Goal: Find specific page/section: Find specific page/section

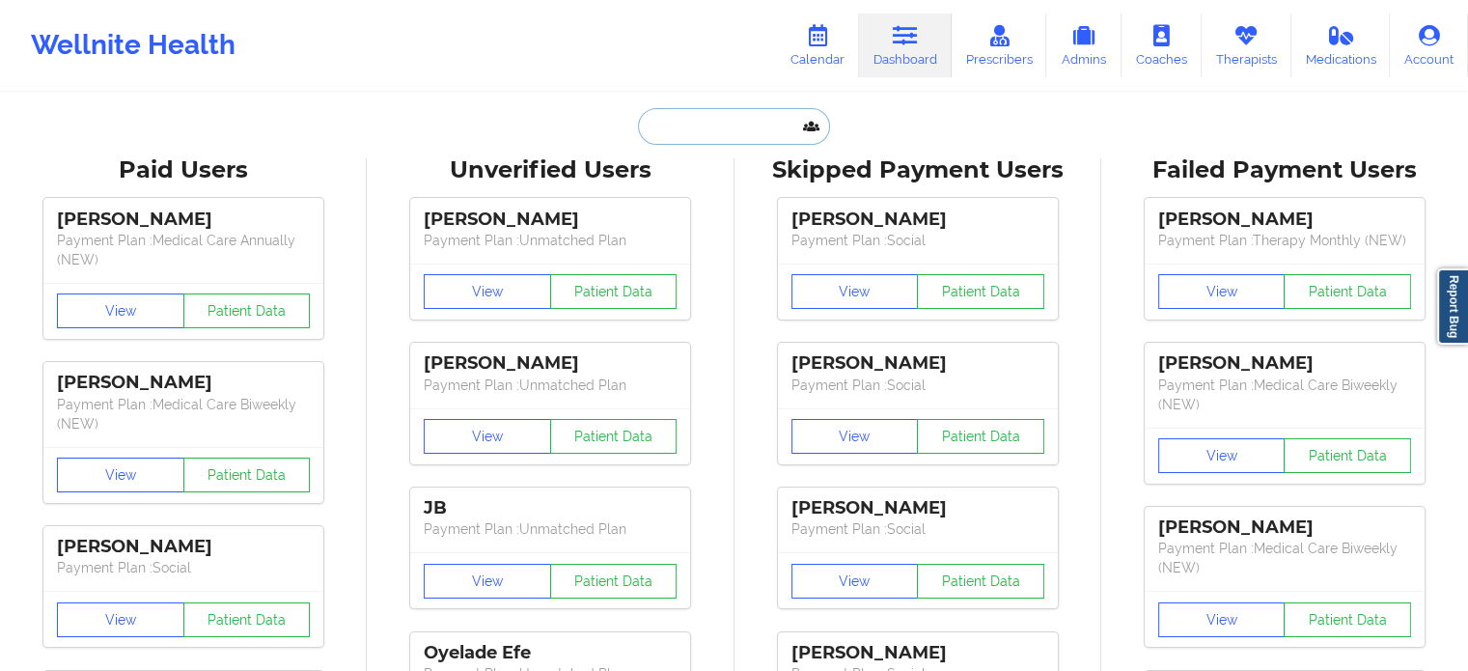
click at [699, 130] on input "text" at bounding box center [733, 126] width 191 height 37
paste input "[EMAIL_ADDRESS][DOMAIN_NAME]"
type input "[EMAIL_ADDRESS][DOMAIN_NAME]"
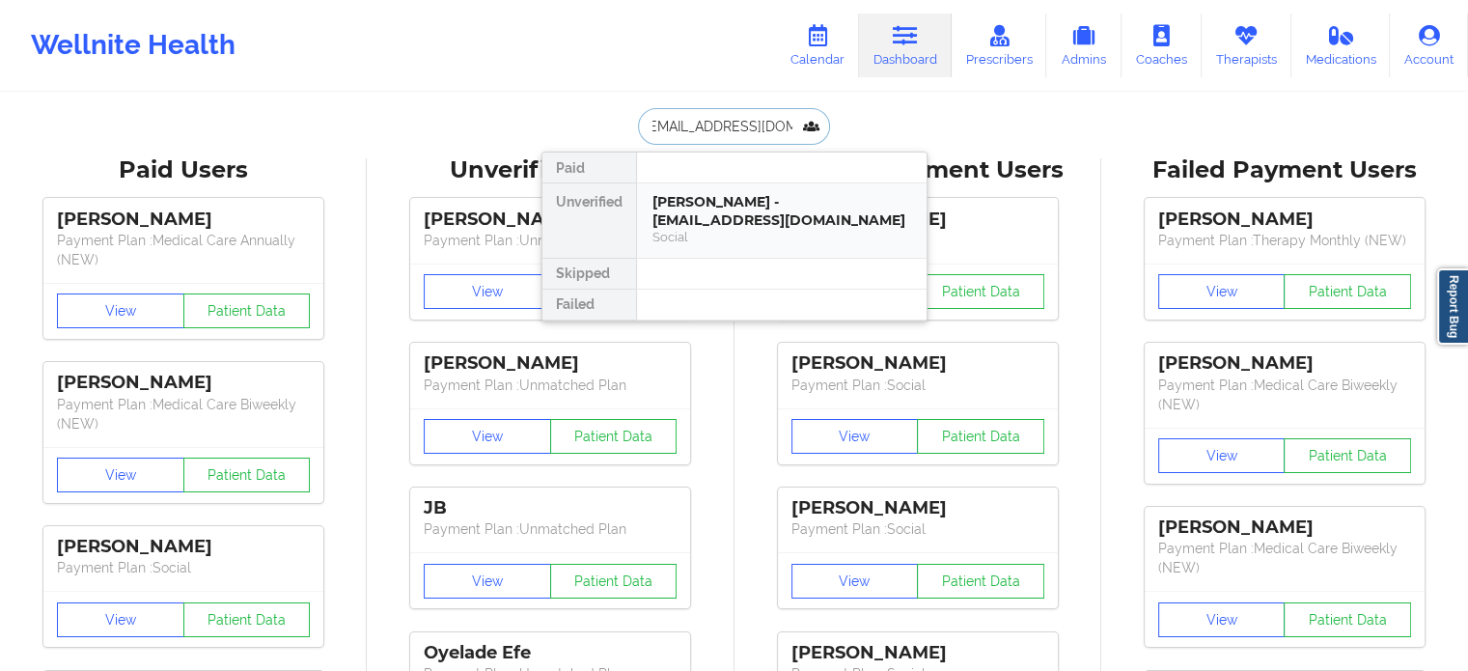
click at [702, 210] on div "[PERSON_NAME] - [EMAIL_ADDRESS][DOMAIN_NAME]" at bounding box center [781, 211] width 259 height 36
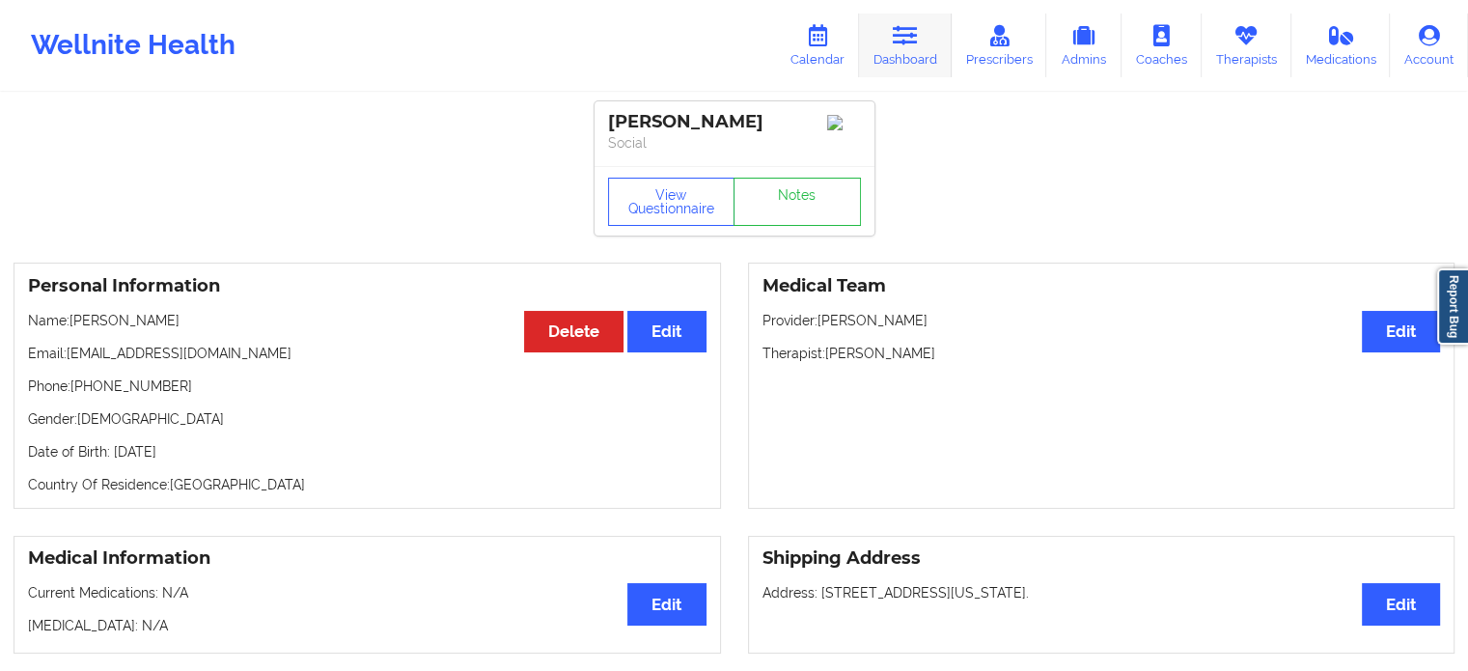
drag, startPoint x: 497, startPoint y: 0, endPoint x: 936, endPoint y: 49, distance: 441.9
click at [936, 49] on link "Dashboard" at bounding box center [905, 46] width 93 height 64
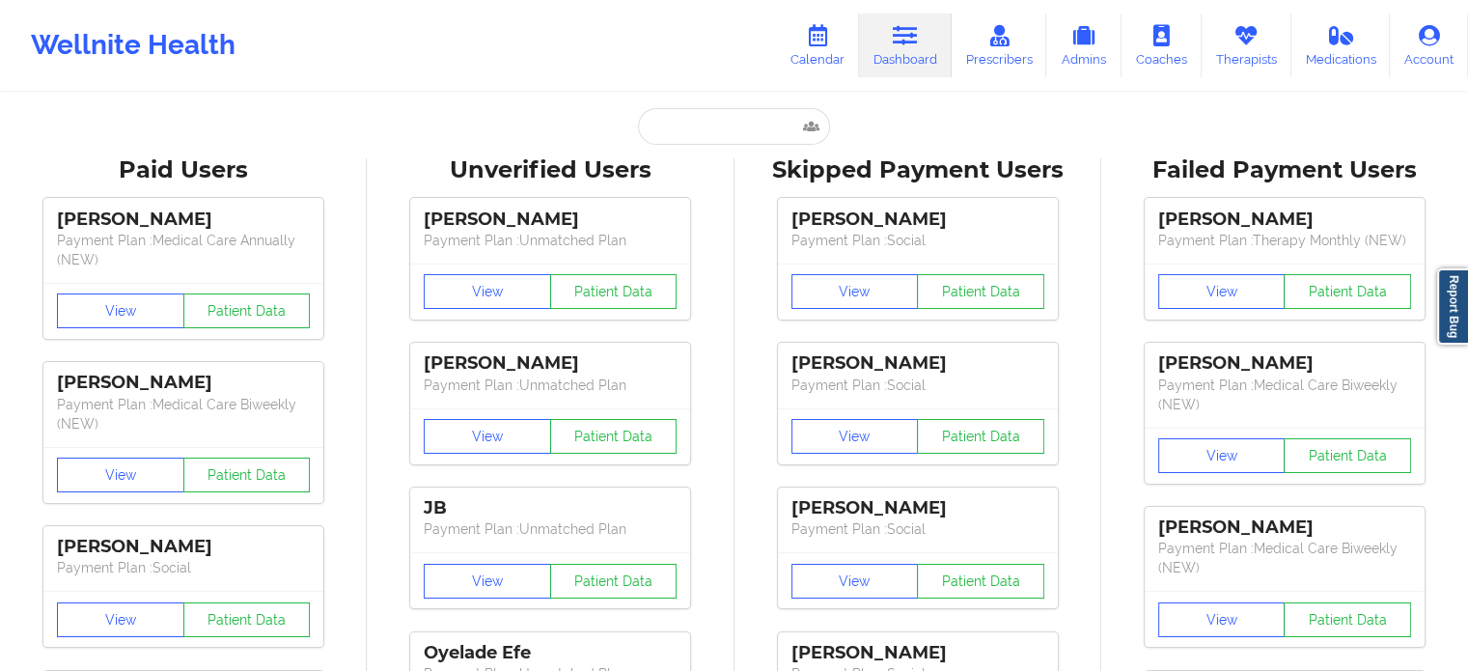
click at [889, 44] on link "Dashboard" at bounding box center [905, 46] width 93 height 64
click at [757, 125] on input "text" at bounding box center [733, 126] width 191 height 37
paste input "[EMAIL_ADDRESS][DOMAIN_NAME]"
type input "[EMAIL_ADDRESS][DOMAIN_NAME]"
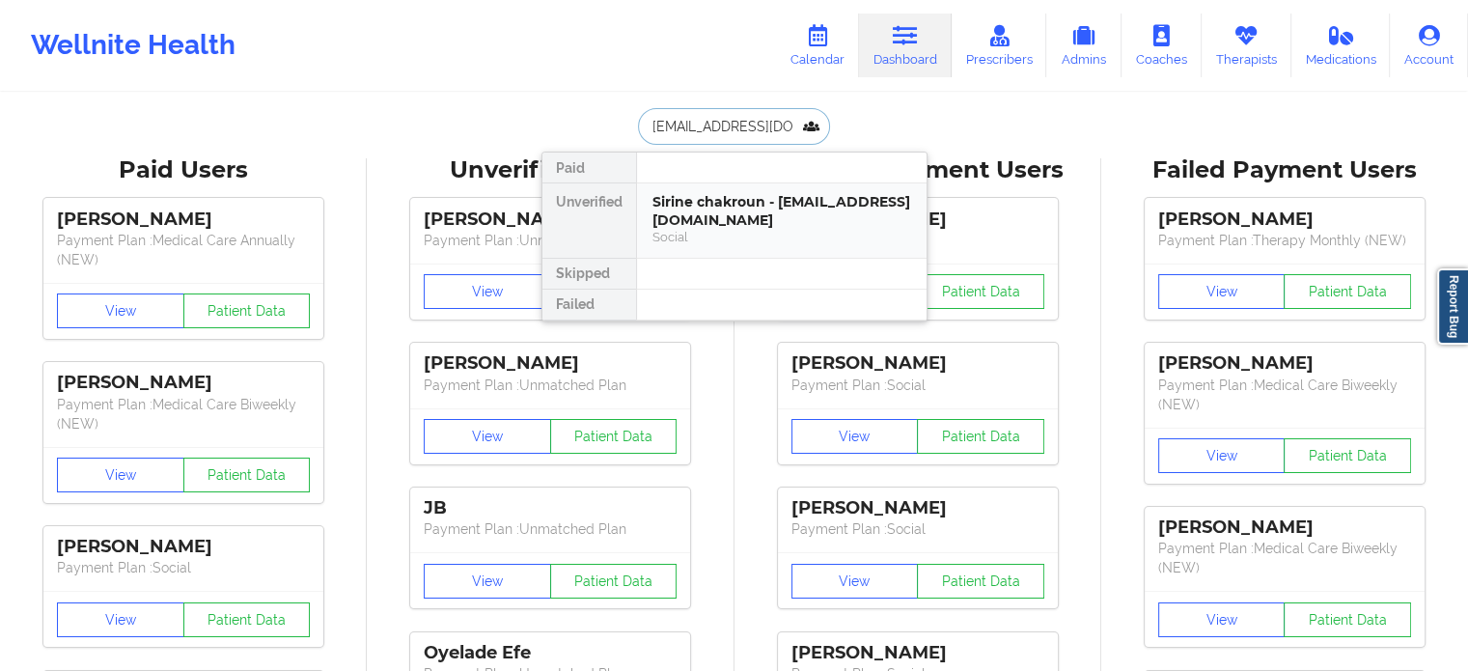
click at [776, 209] on div "Sirine chakroun - [EMAIL_ADDRESS][DOMAIN_NAME]" at bounding box center [781, 211] width 259 height 36
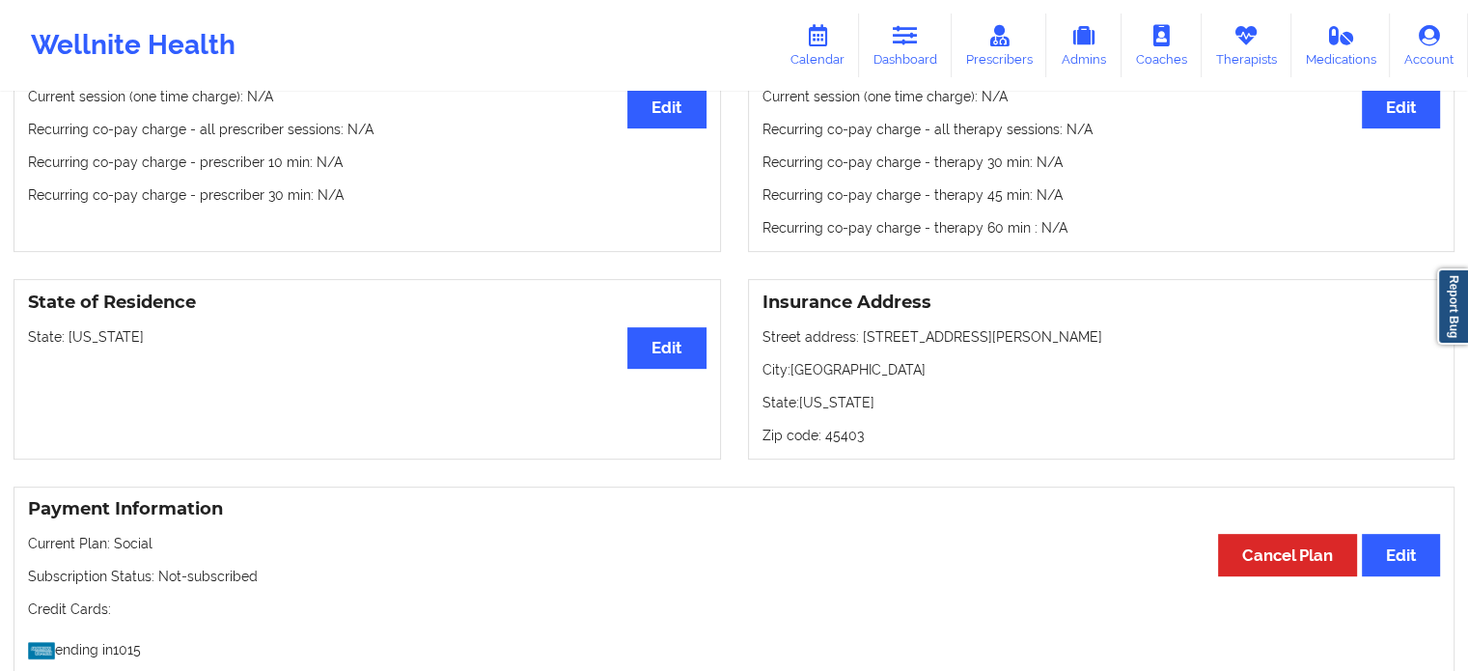
scroll to position [676, 0]
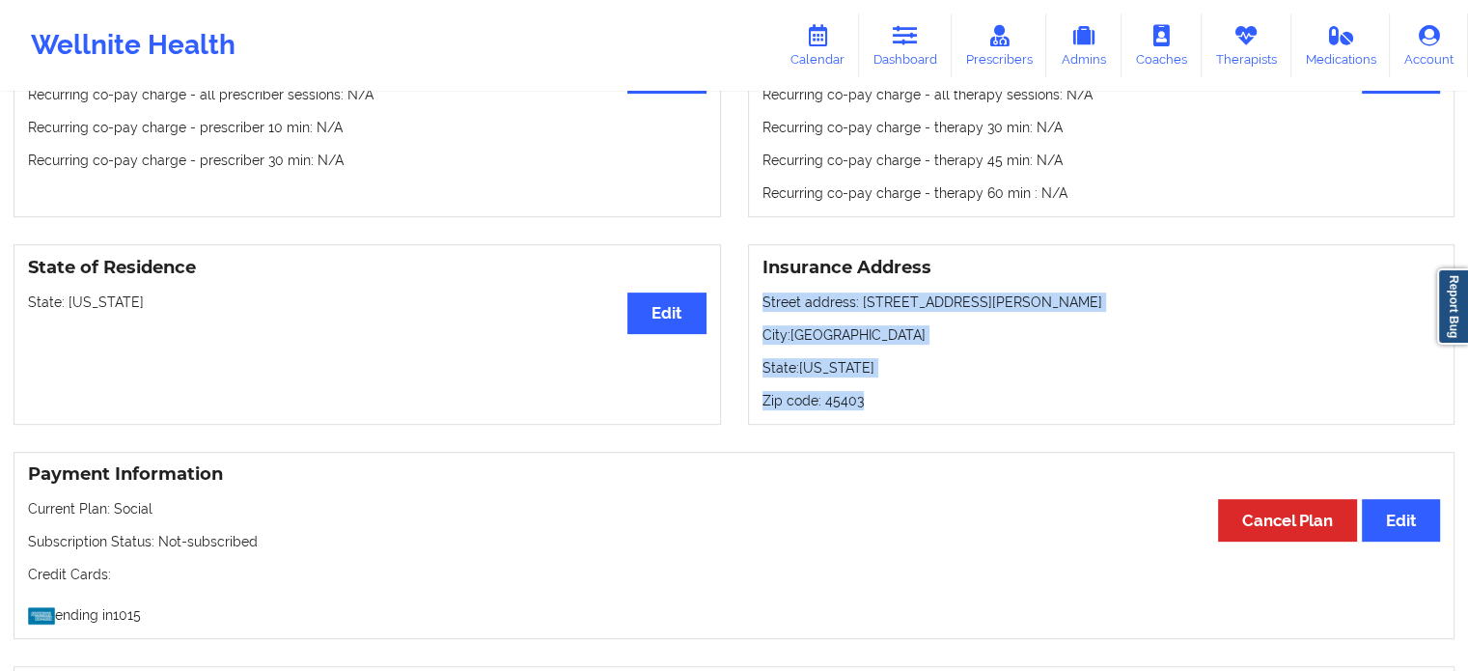
drag, startPoint x: 869, startPoint y: 409, endPoint x: 759, endPoint y: 306, distance: 150.9
click at [759, 306] on div "Insurance Address Street address: 605 mclain st City: Dayton State: Ohio Zip co…" at bounding box center [1102, 334] width 708 height 180
click at [894, 335] on p "City: Dayton" at bounding box center [1102, 334] width 679 height 19
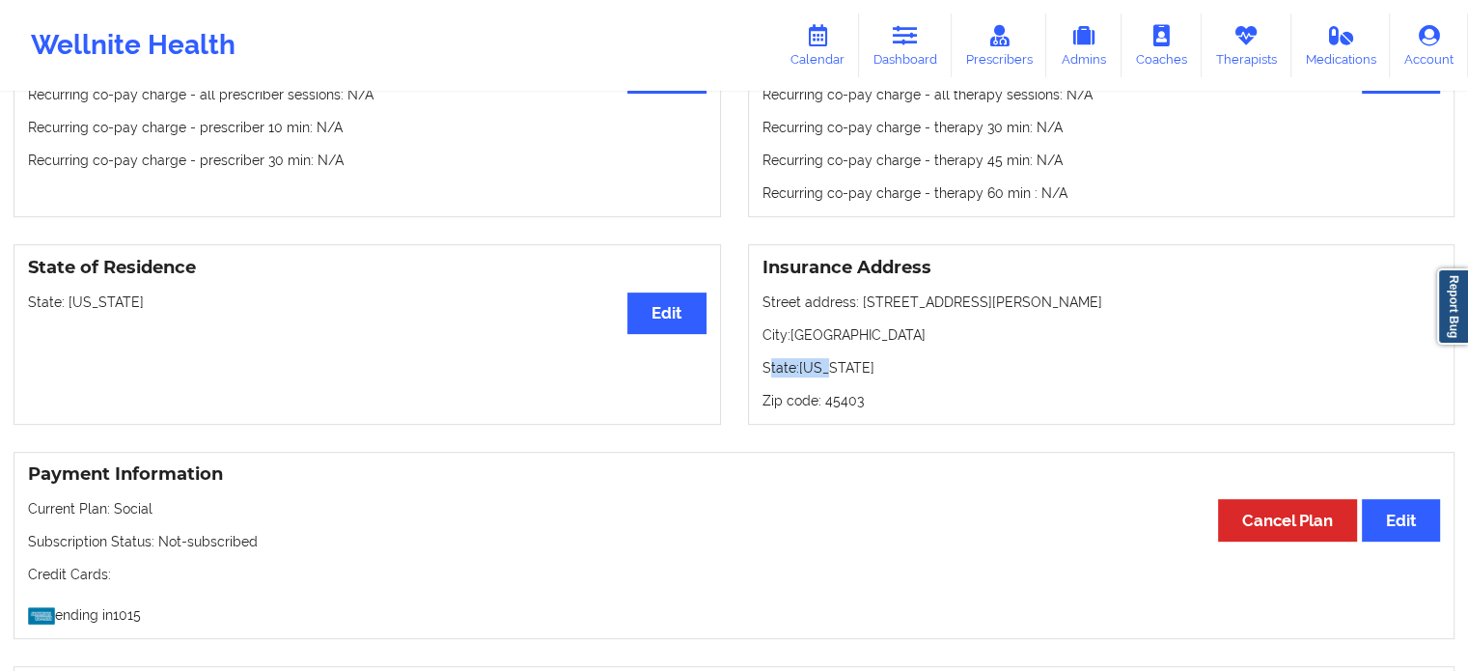
drag, startPoint x: 853, startPoint y: 375, endPoint x: 766, endPoint y: 368, distance: 87.1
click at [766, 368] on p "State: Ohio" at bounding box center [1102, 367] width 679 height 19
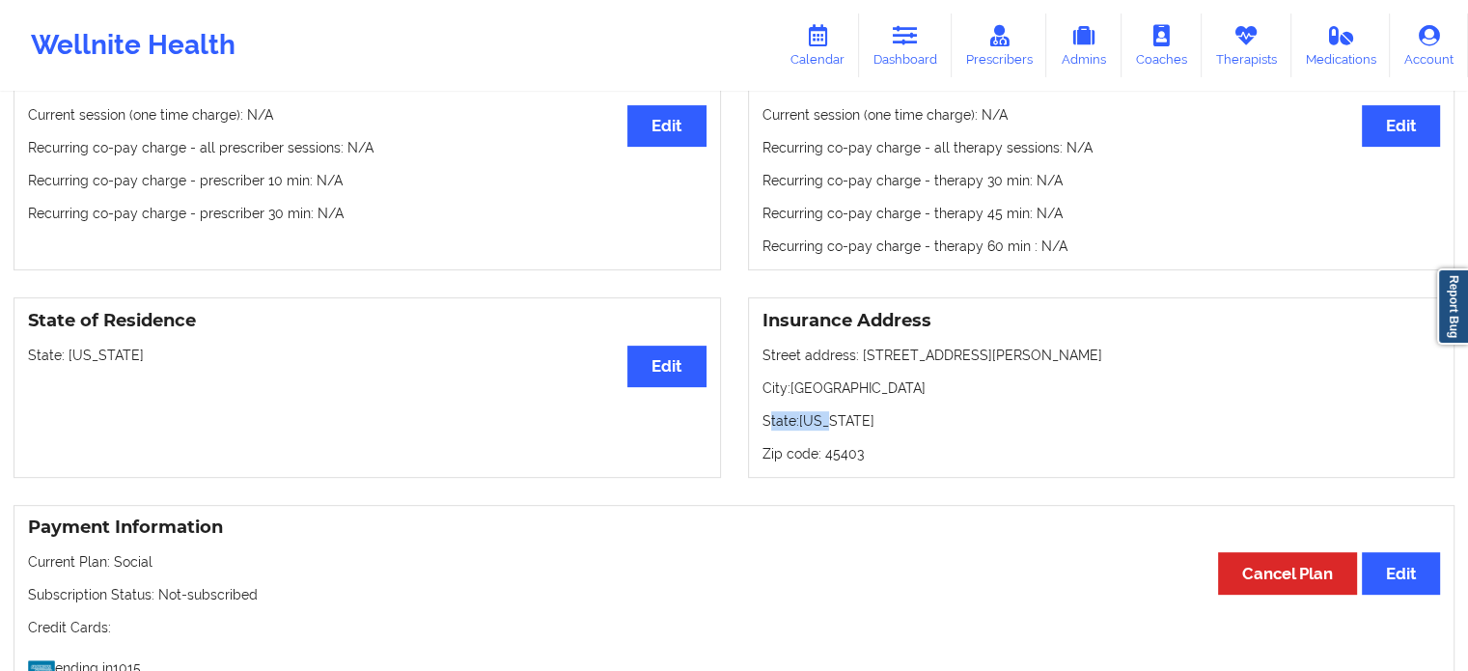
scroll to position [566, 0]
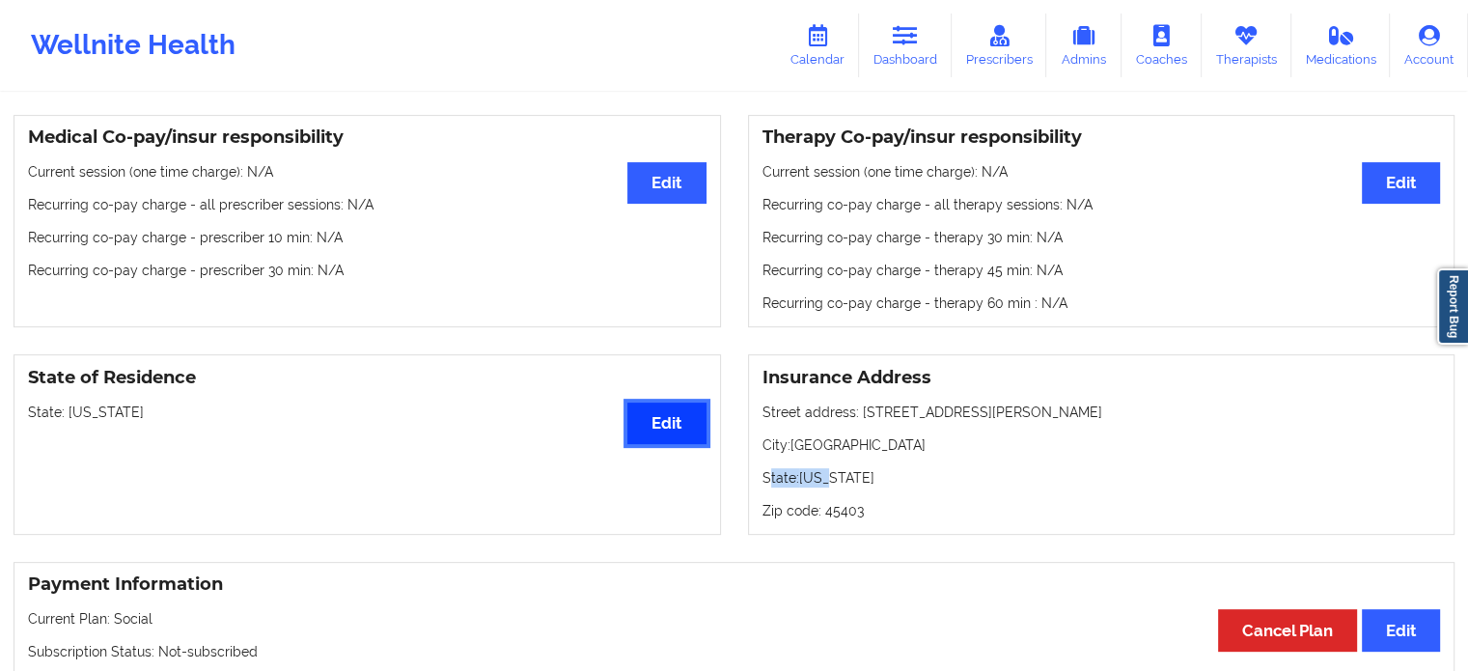
click at [644, 440] on button "Edit" at bounding box center [666, 423] width 78 height 42
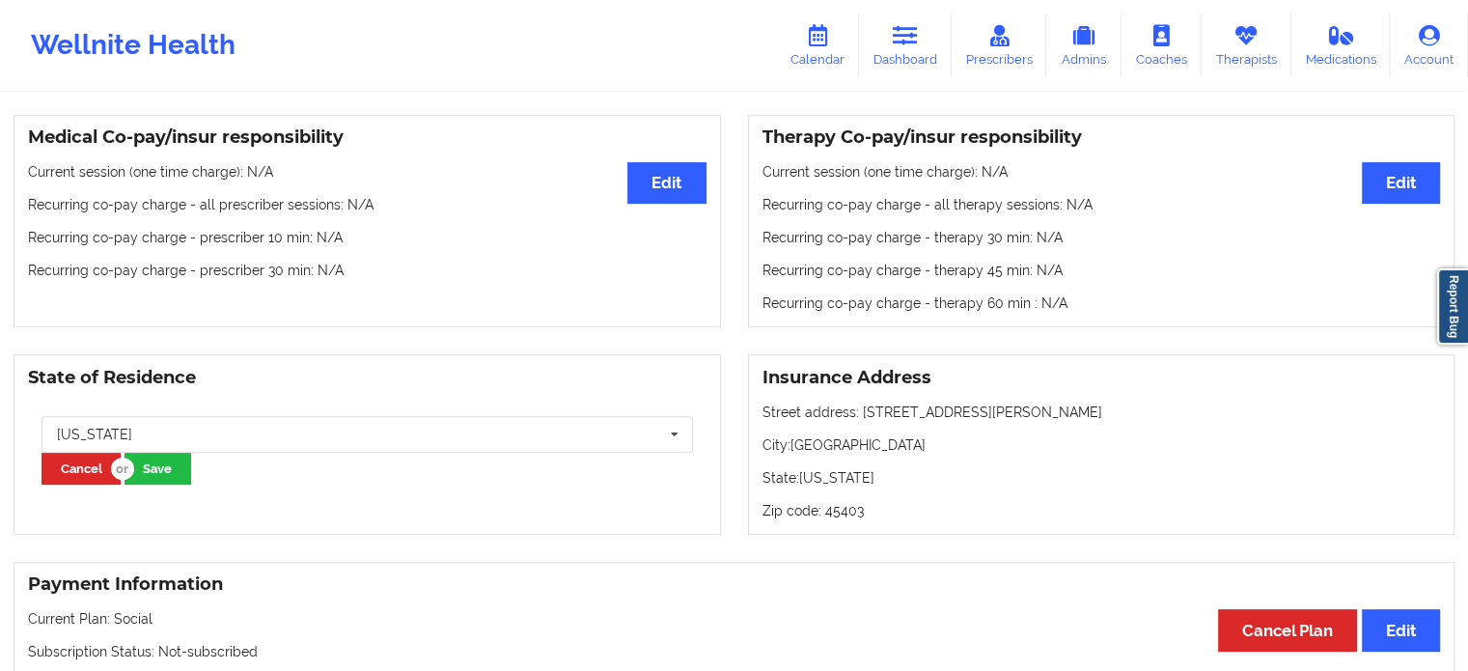
click at [579, 338] on div "Medical Co-pay/insur responsibility Edit Current session (one time charge): N/A…" at bounding box center [734, 221] width 1468 height 240
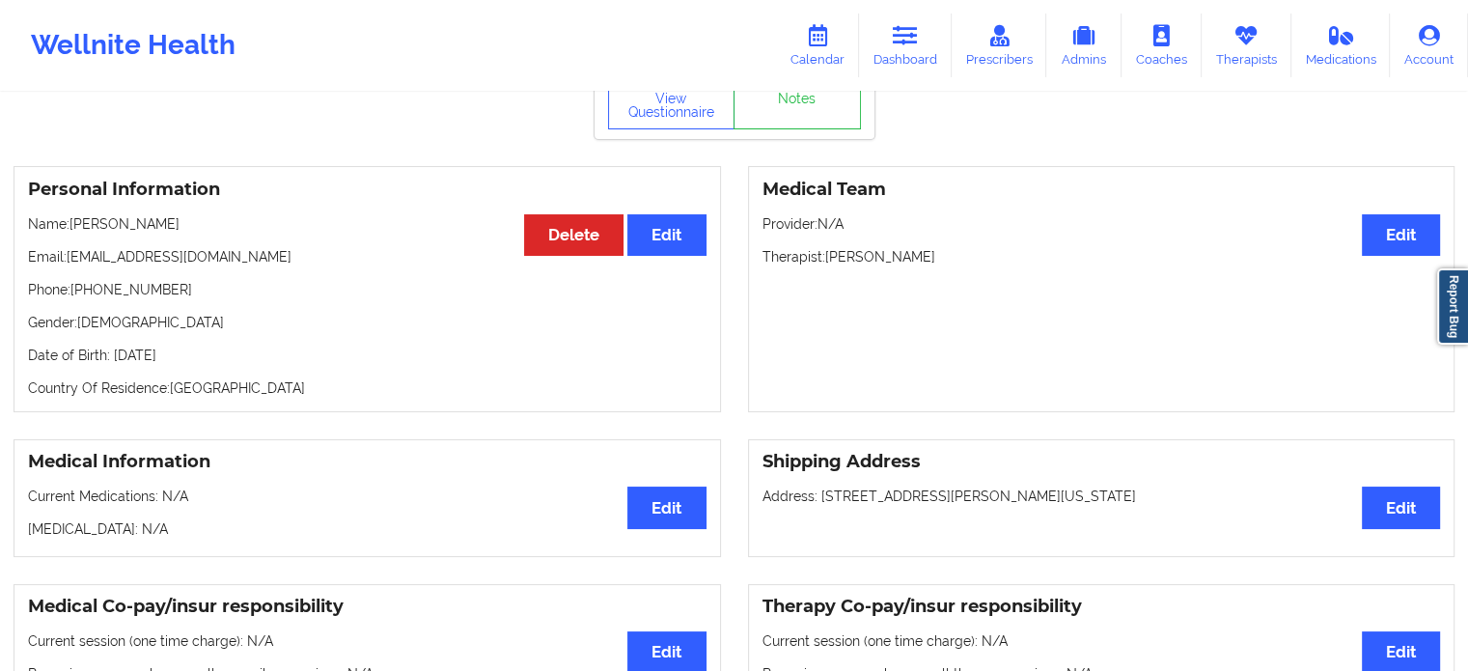
scroll to position [0, 0]
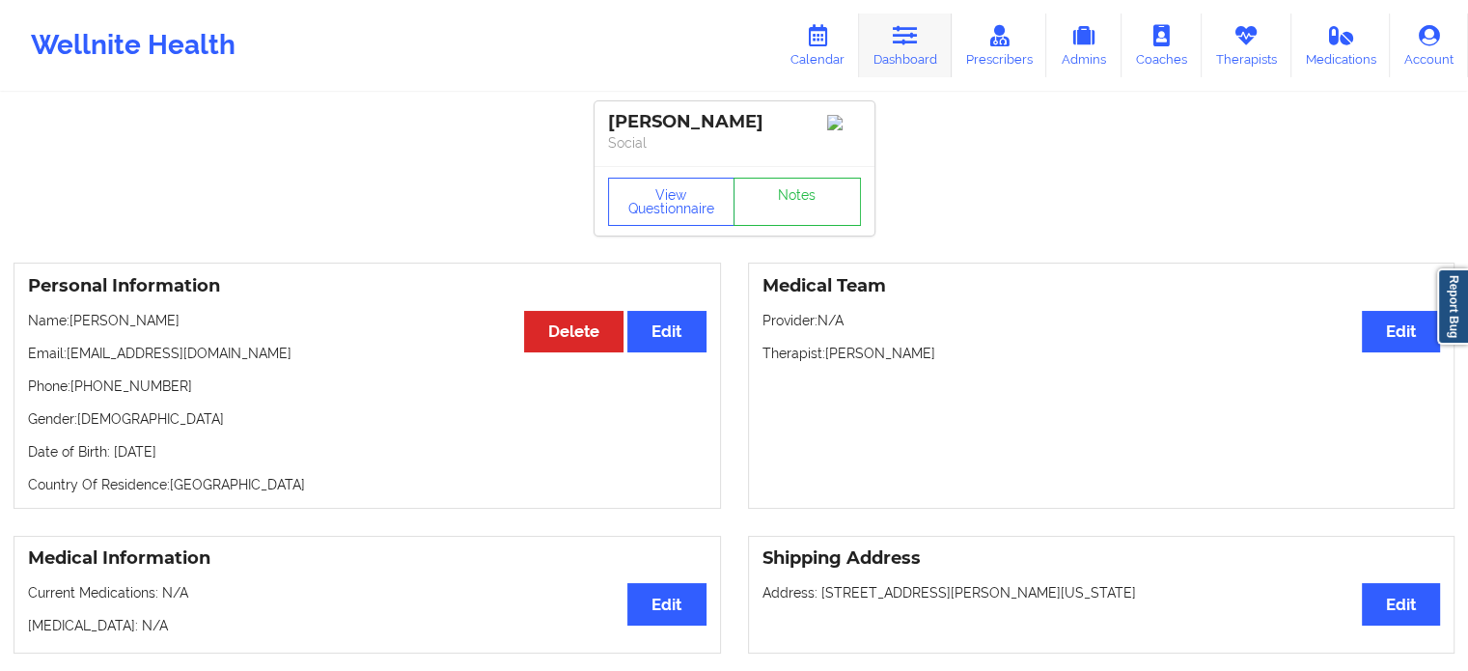
click at [880, 69] on link "Dashboard" at bounding box center [905, 46] width 93 height 64
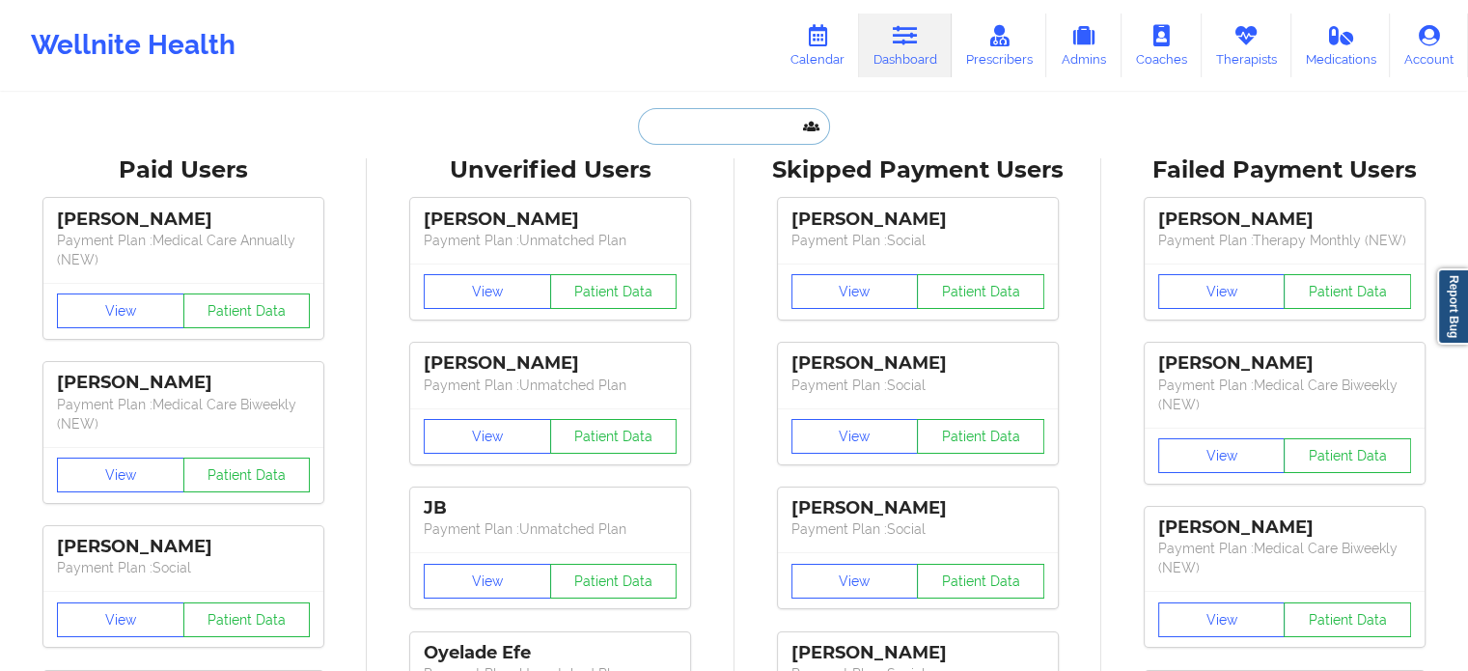
click at [761, 140] on input "text" at bounding box center [733, 126] width 191 height 37
paste input "[EMAIL_ADDRESS][DOMAIN_NAME]"
type input "[EMAIL_ADDRESS][DOMAIN_NAME]"
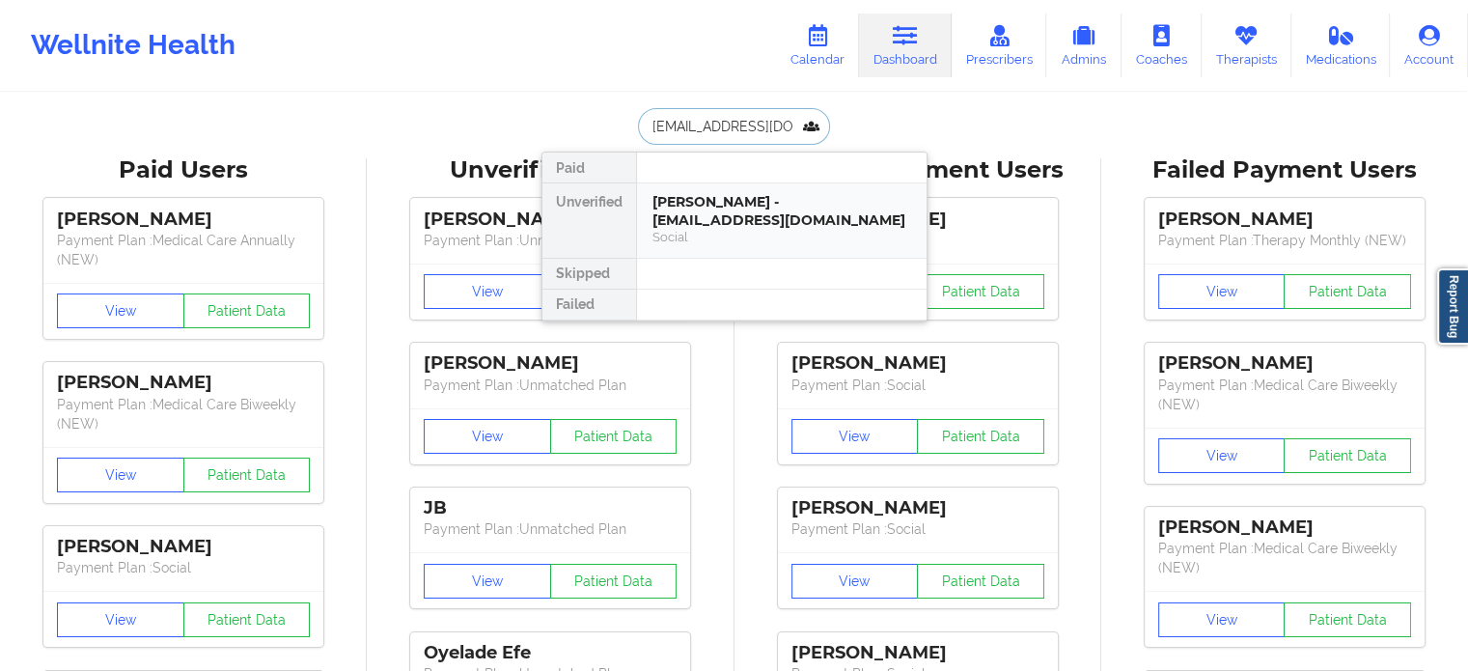
click at [754, 202] on div "[PERSON_NAME] - [EMAIL_ADDRESS][DOMAIN_NAME]" at bounding box center [781, 211] width 259 height 36
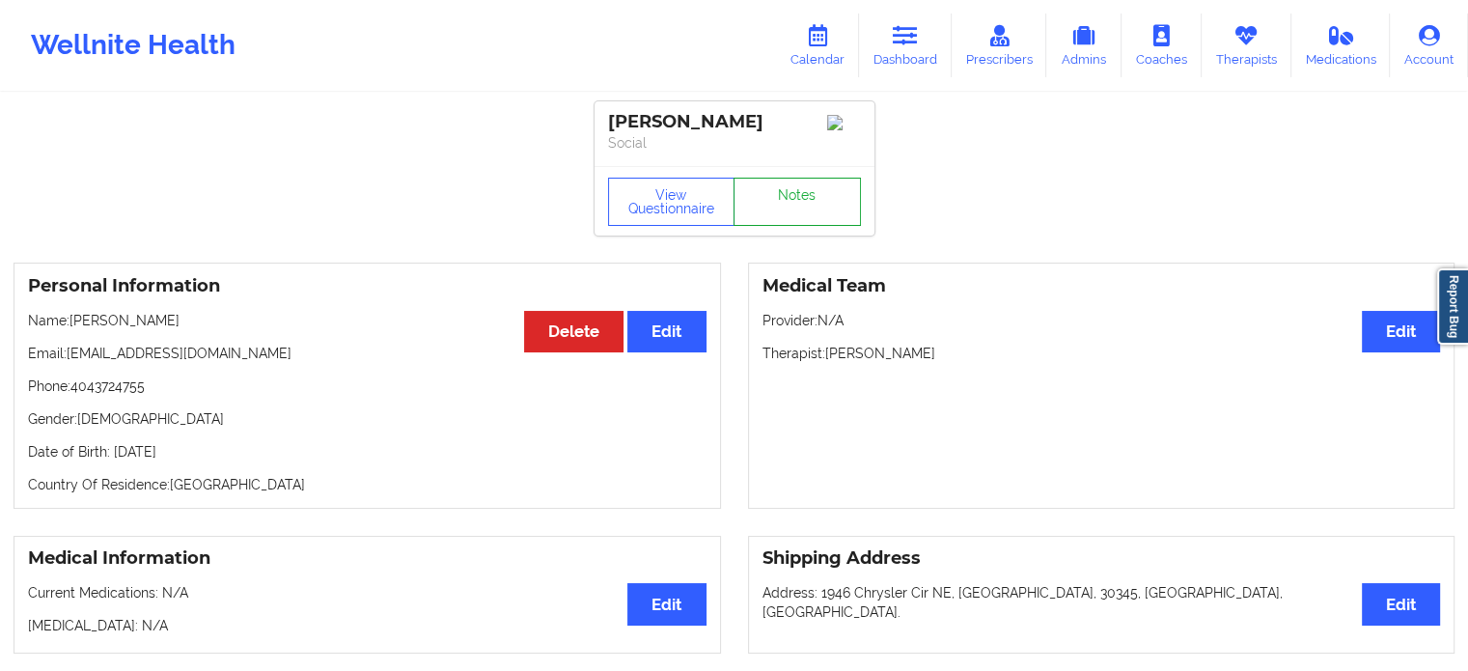
click at [791, 214] on link "Notes" at bounding box center [797, 202] width 127 height 48
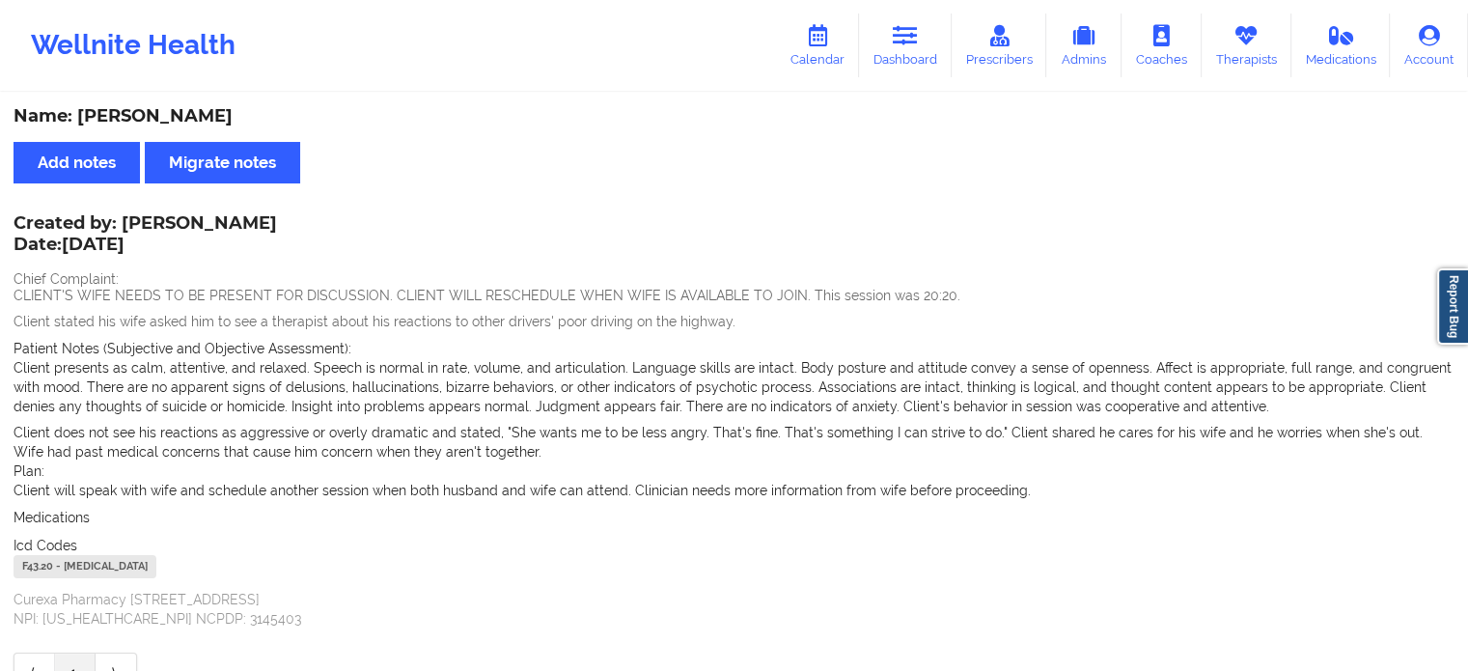
click at [912, 51] on link "Dashboard" at bounding box center [905, 46] width 93 height 64
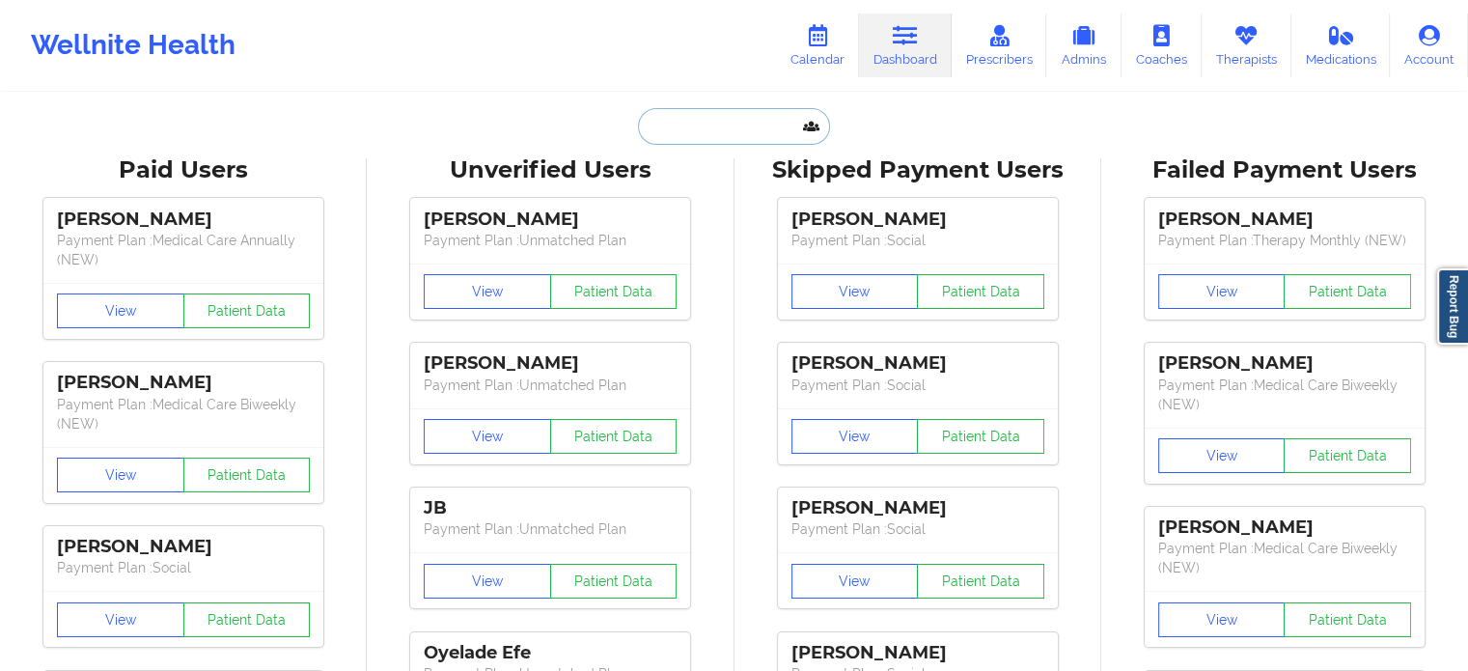
click at [710, 124] on input "text" at bounding box center [733, 126] width 191 height 37
paste input "[EMAIL_ADDRESS][DOMAIN_NAME]"
type input "[EMAIL_ADDRESS][DOMAIN_NAME]"
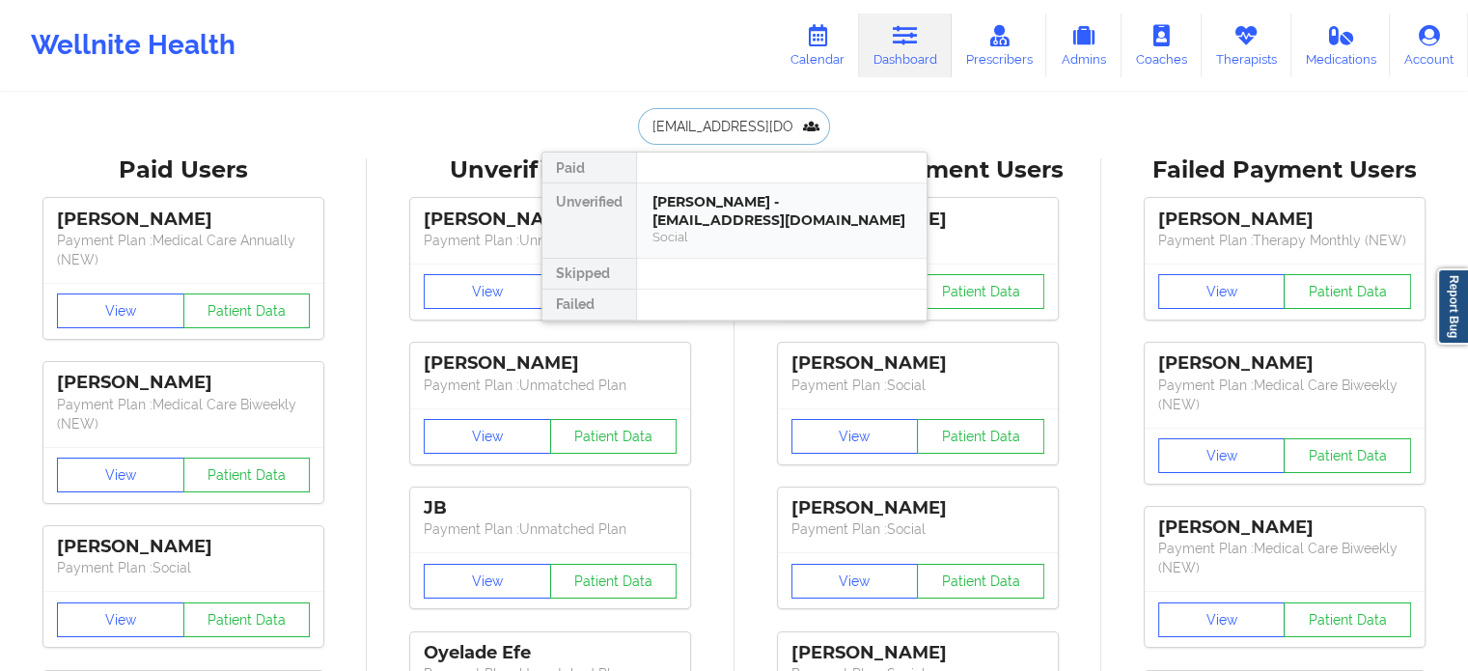
click at [715, 204] on div "[PERSON_NAME] - [EMAIL_ADDRESS][DOMAIN_NAME]" at bounding box center [781, 211] width 259 height 36
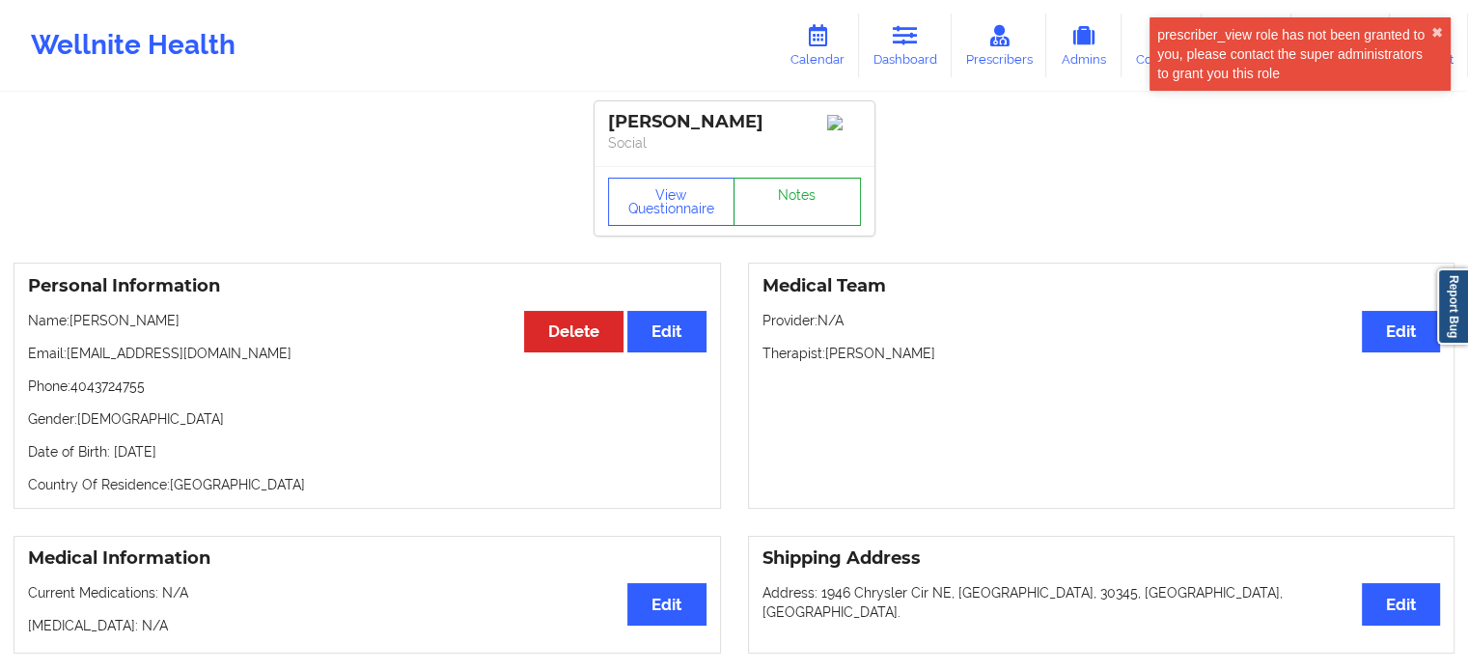
click at [812, 196] on link "Notes" at bounding box center [797, 202] width 127 height 48
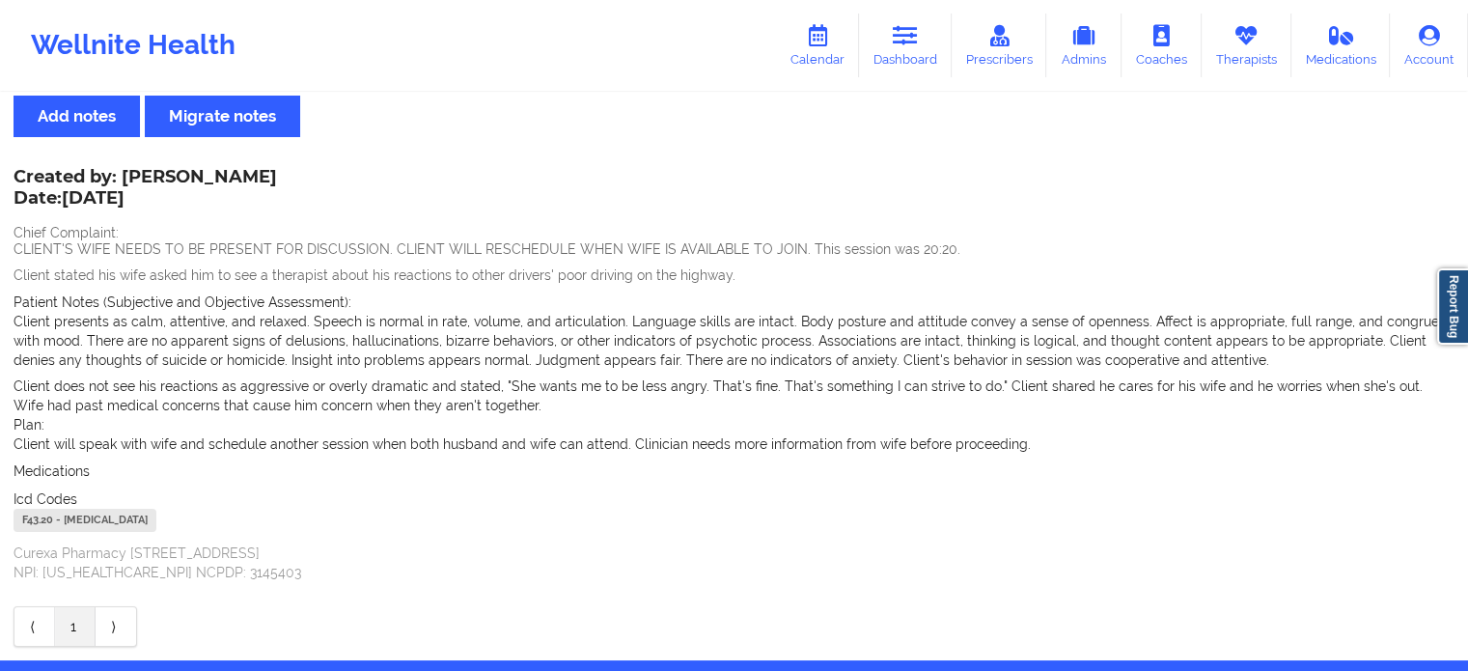
scroll to position [17, 0]
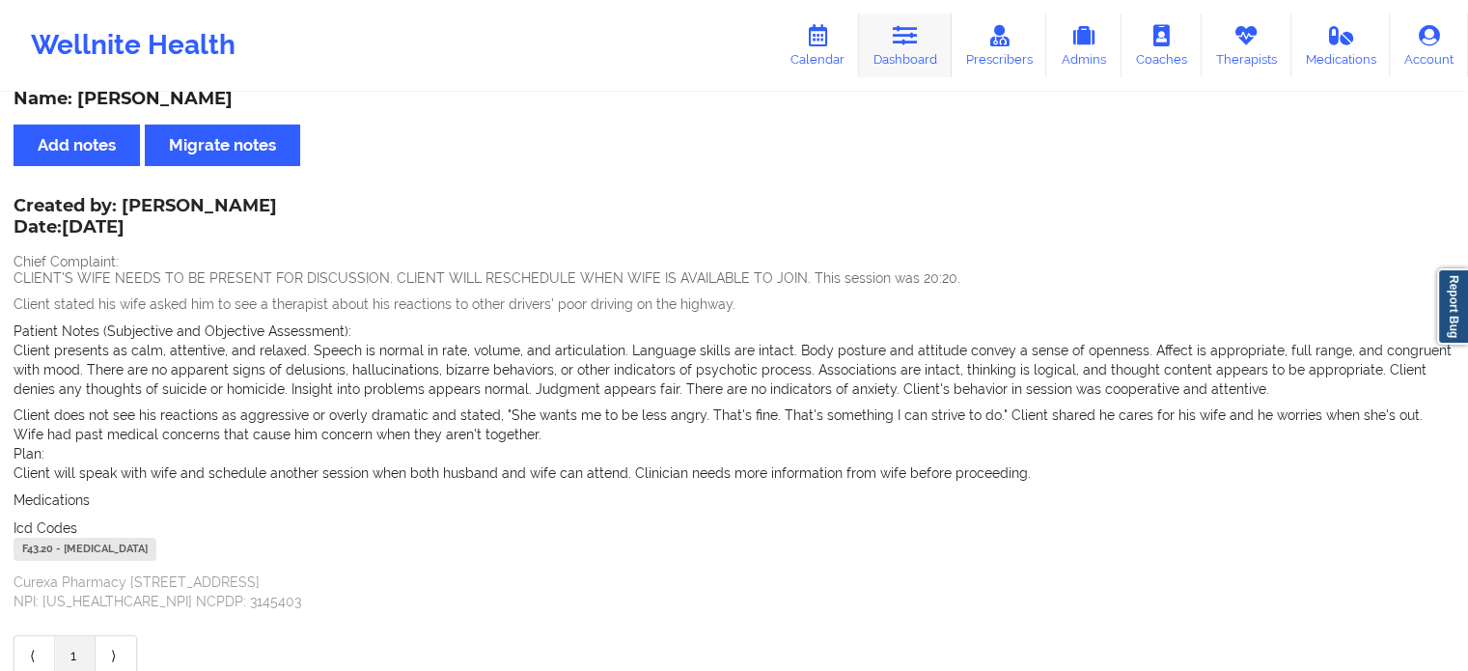
click at [904, 41] on icon at bounding box center [905, 35] width 25 height 21
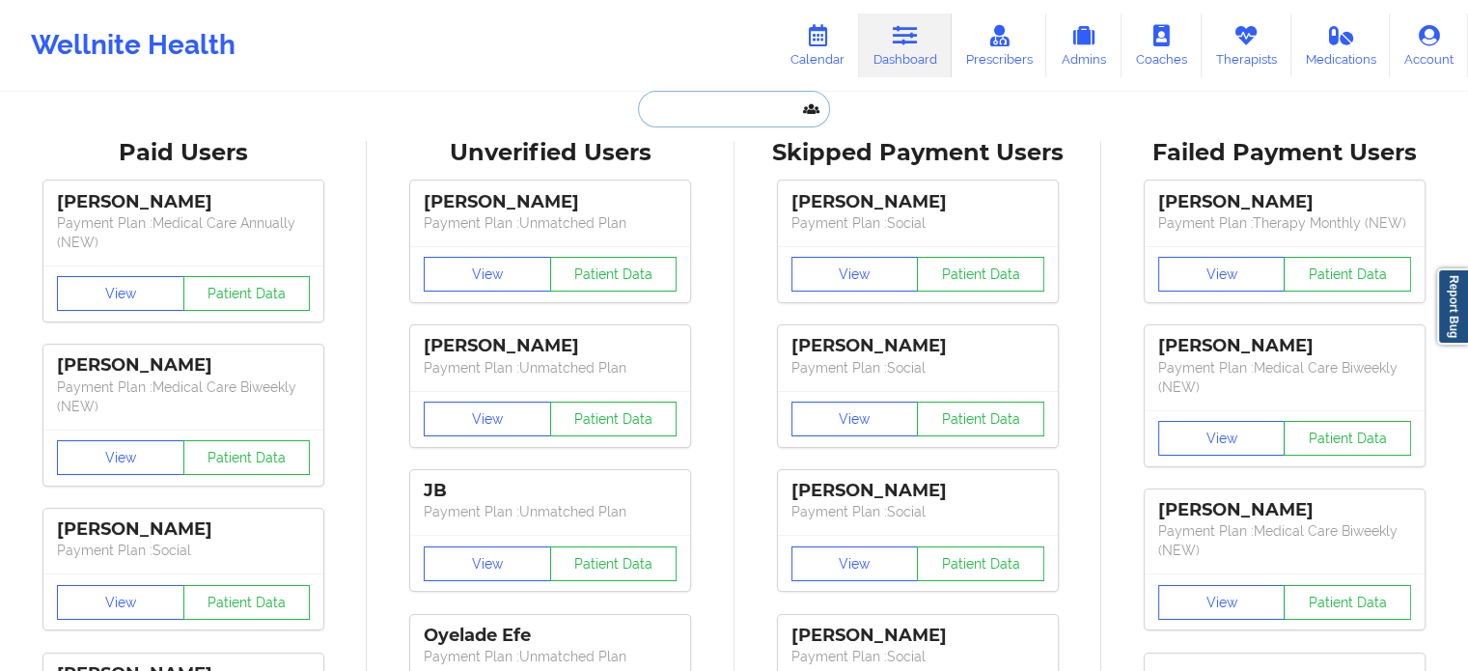
click at [699, 123] on input "text" at bounding box center [733, 109] width 191 height 37
paste input "[EMAIL_ADDRESS][DOMAIN_NAME]"
type input "[EMAIL_ADDRESS][DOMAIN_NAME]"
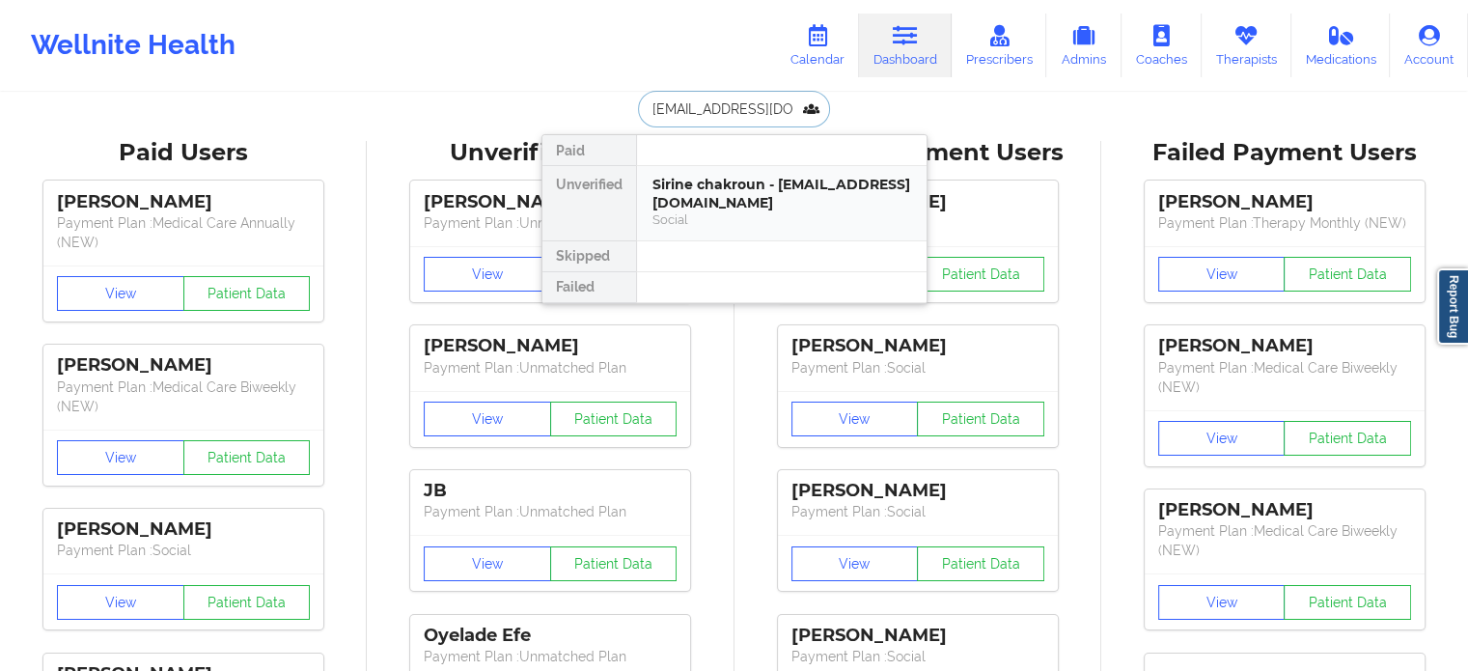
click at [732, 201] on div "Sirine chakroun - [EMAIL_ADDRESS][DOMAIN_NAME]" at bounding box center [781, 194] width 259 height 36
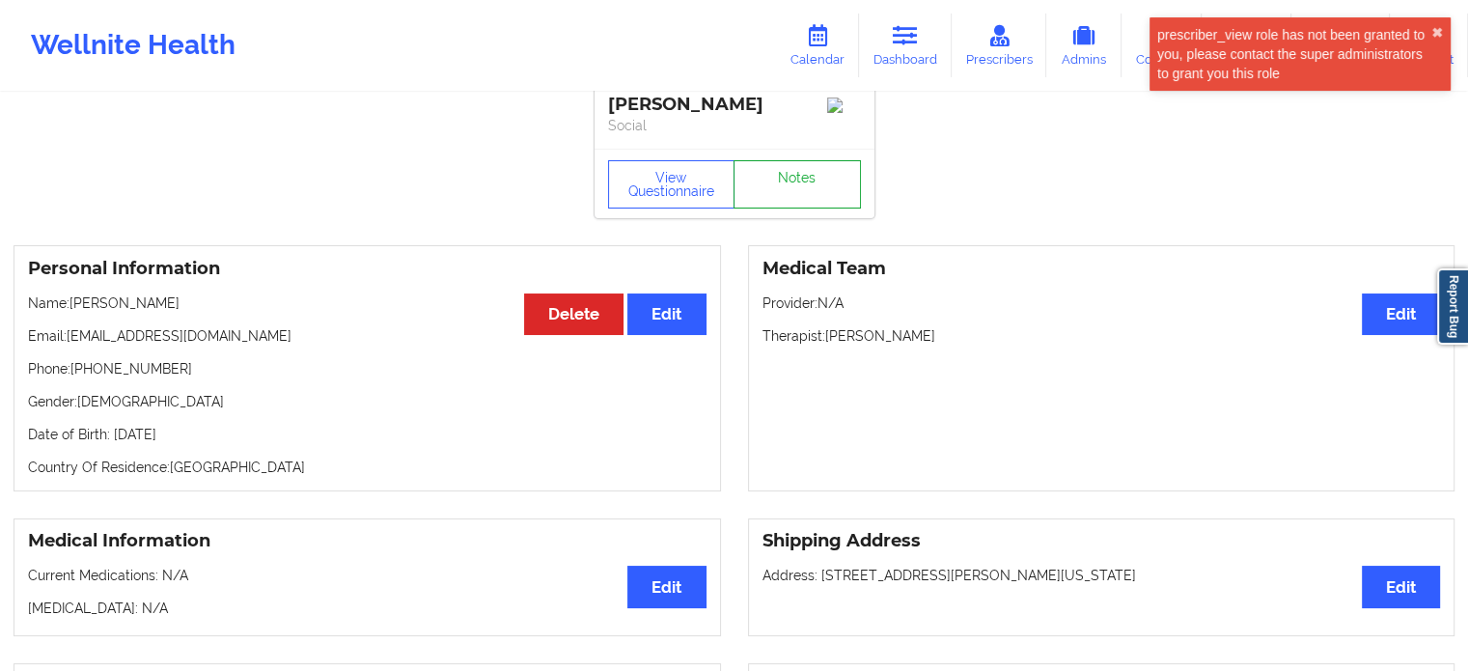
click at [811, 191] on link "Notes" at bounding box center [797, 184] width 127 height 48
